Goal: Transaction & Acquisition: Obtain resource

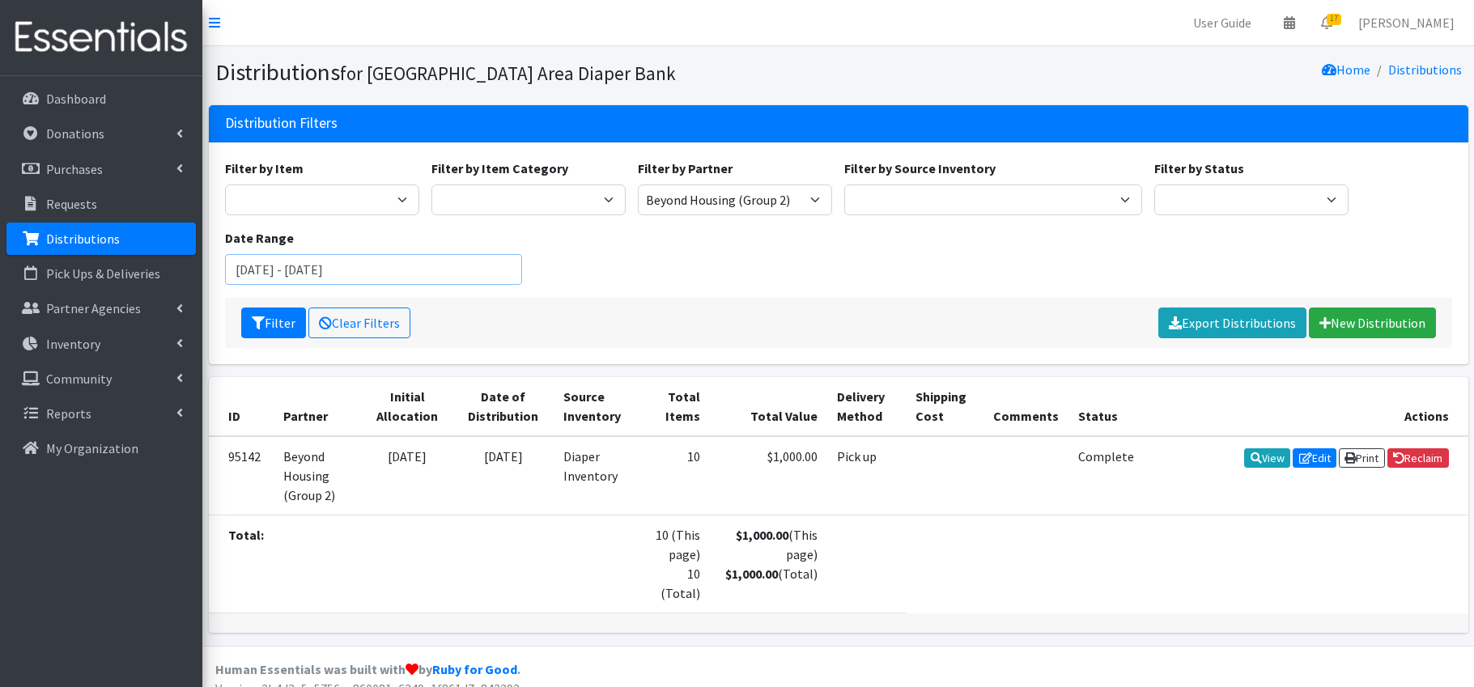
click at [281, 274] on input "[DATE] - [DATE]" at bounding box center [374, 269] width 298 height 31
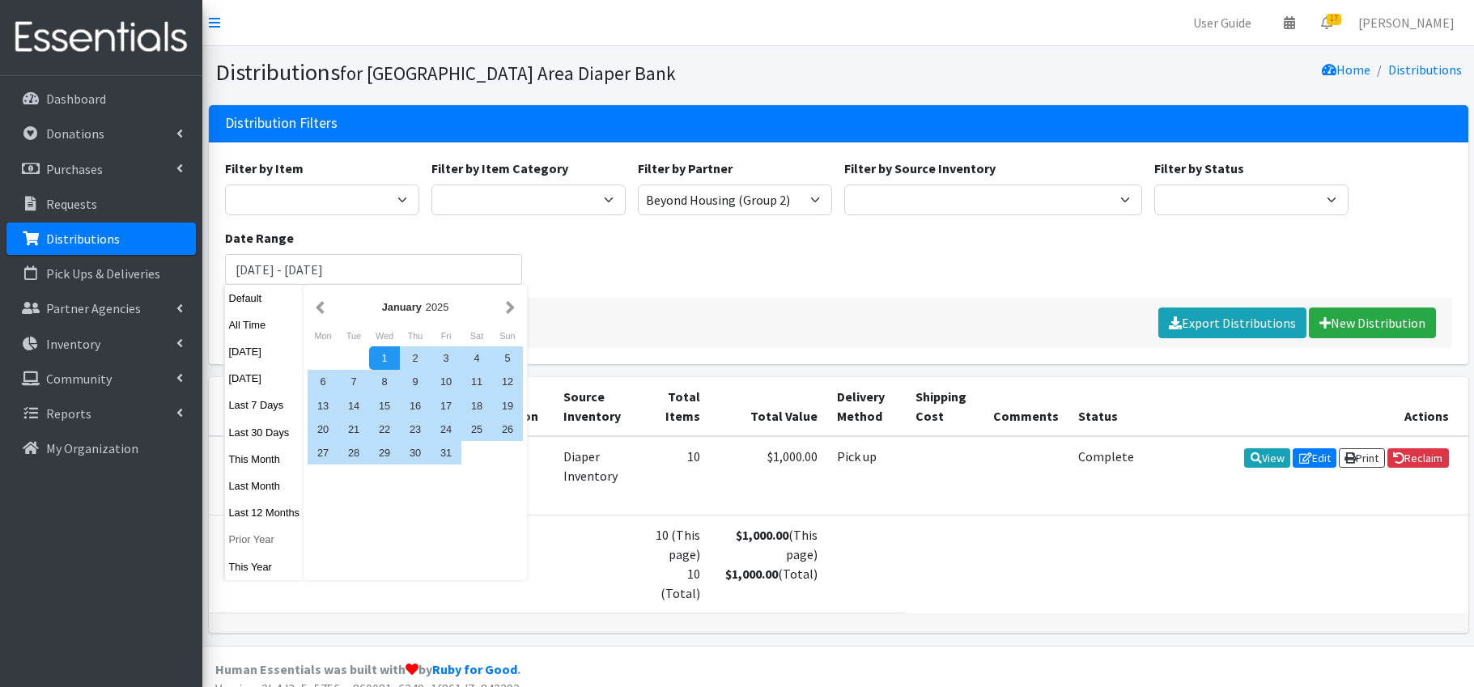
click at [254, 538] on button "Prior Year" at bounding box center [264, 539] width 79 height 23
type input "[DATE] - [DATE]"
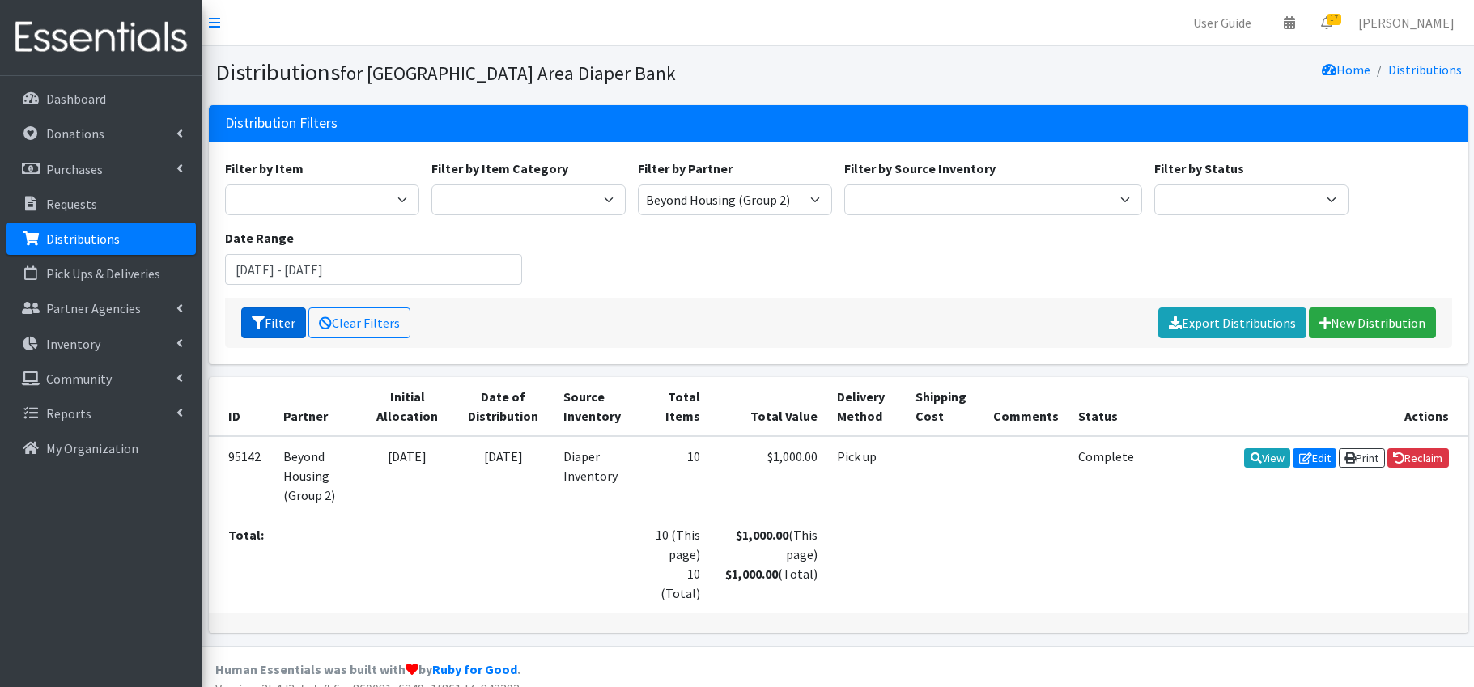
click at [266, 322] on button "Filter" at bounding box center [273, 323] width 65 height 31
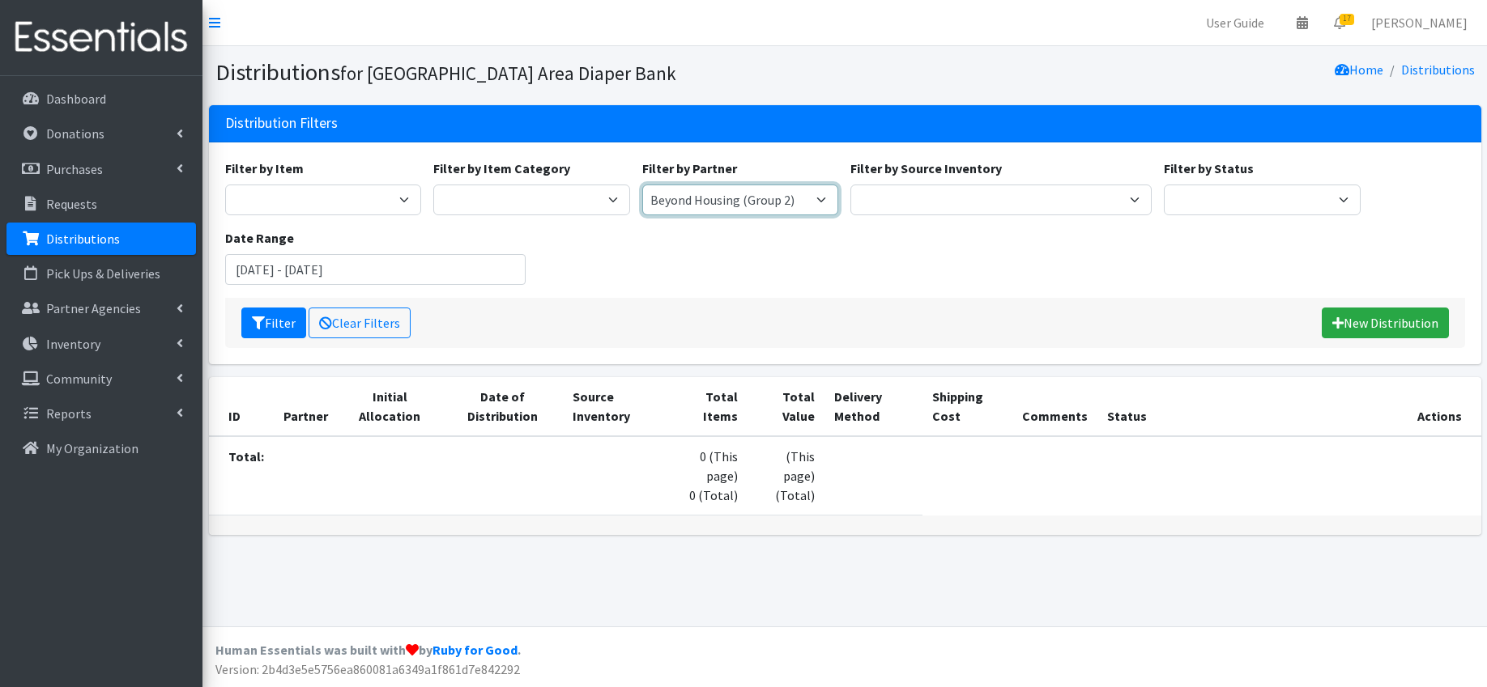
click at [772, 203] on select "Affinia Healthcare (Group 2) [PERSON_NAME] (Group 1) Assistance League of St. L…" at bounding box center [740, 200] width 197 height 31
click at [720, 202] on select "Affinia Healthcare (Group 2) [PERSON_NAME] (Group 1) Assistance League of St. L…" at bounding box center [740, 200] width 197 height 31
select select "137"
click at [270, 325] on button "Filter" at bounding box center [273, 323] width 65 height 31
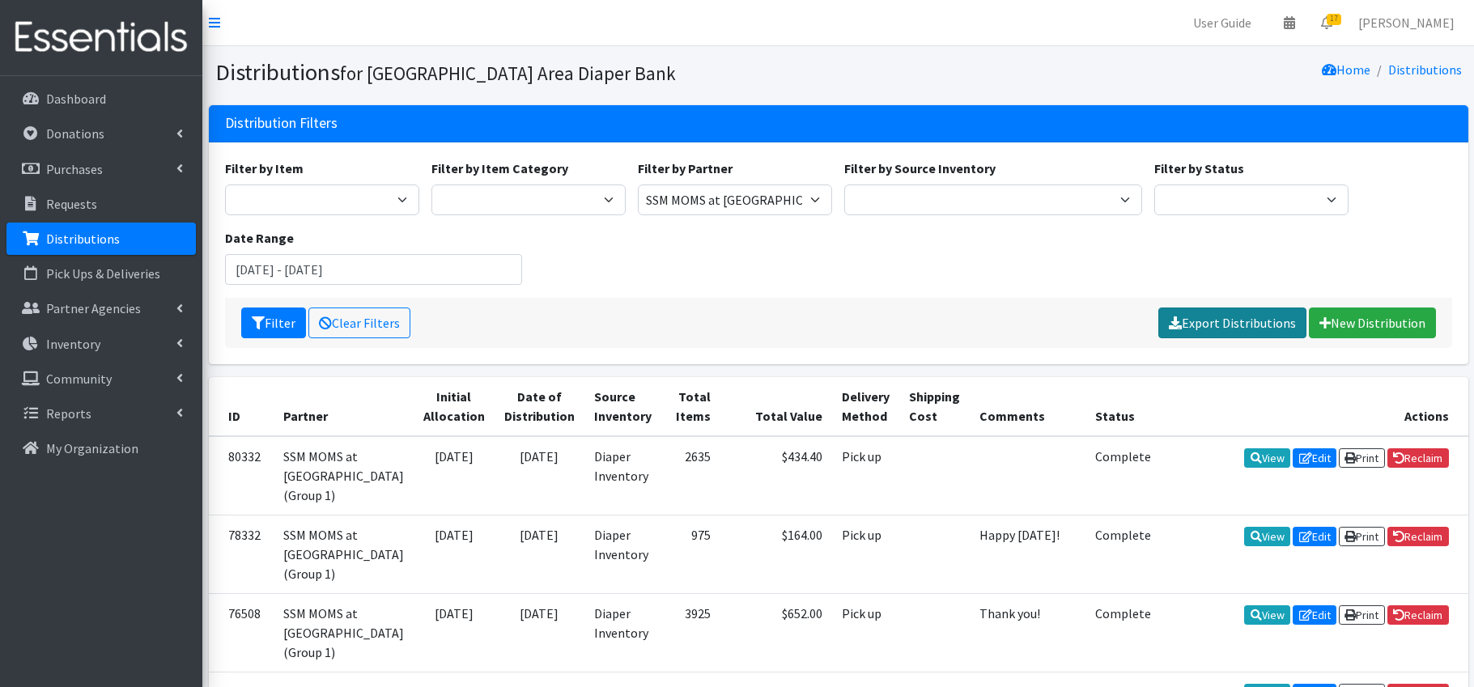
click at [1217, 326] on link "Export Distributions" at bounding box center [1233, 323] width 148 height 31
click at [1278, 316] on link "Please wait..." at bounding box center [1261, 323] width 92 height 31
click at [1258, 321] on link "Export Distributions" at bounding box center [1233, 323] width 148 height 31
